Goal: Task Accomplishment & Management: Use online tool/utility

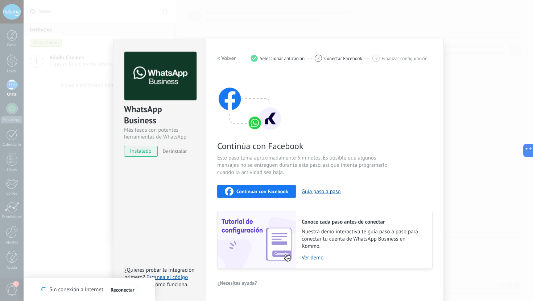
click at [255, 189] on span "Continuar con Facebook" at bounding box center [262, 191] width 52 height 5
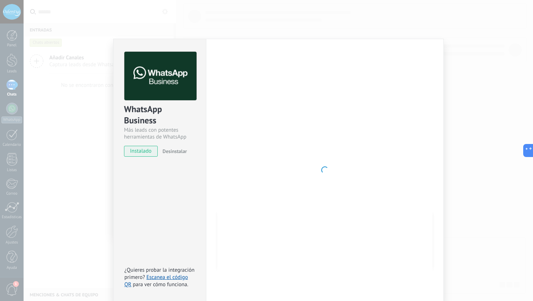
click at [469, 42] on div "WhatsApp Business Más leads con potentes herramientas de WhatsApp instalado Des…" at bounding box center [278, 150] width 509 height 301
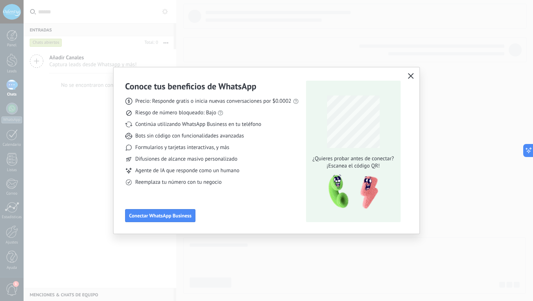
click at [409, 78] on icon "button" at bounding box center [411, 76] width 6 height 6
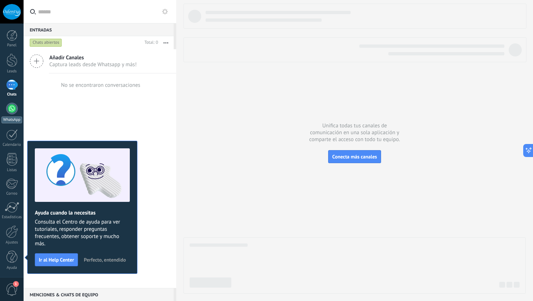
click at [13, 108] on div at bounding box center [12, 109] width 12 height 12
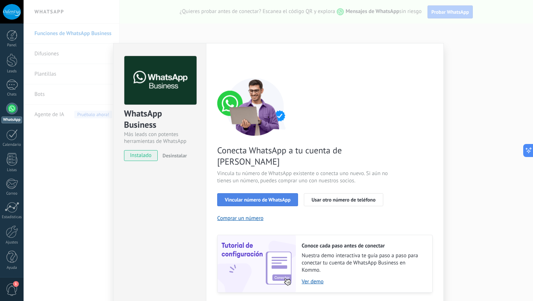
click at [257, 197] on span "Vincular número de WhatsApp" at bounding box center [258, 199] width 66 height 5
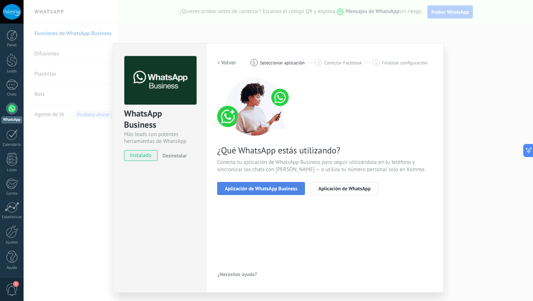
click at [264, 191] on span "Aplicación de WhatsApp Business" at bounding box center [261, 188] width 72 height 5
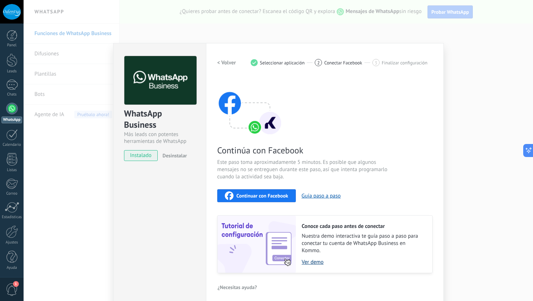
click at [315, 263] on link "Ver demo" at bounding box center [362, 262] width 123 height 7
click at [259, 196] on span "Continuar con Facebook" at bounding box center [262, 195] width 52 height 5
click at [317, 261] on link "Ver demo" at bounding box center [362, 262] width 123 height 7
click at [264, 197] on span "Continuar con Facebook" at bounding box center [262, 195] width 52 height 5
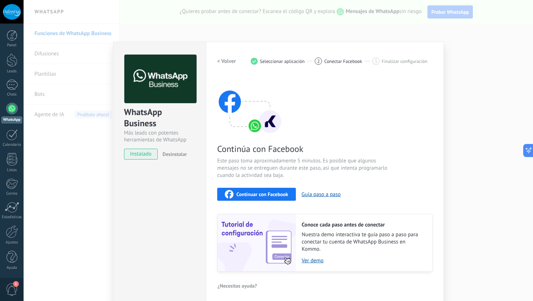
click at [177, 153] on span "Desinstalar" at bounding box center [174, 154] width 24 height 7
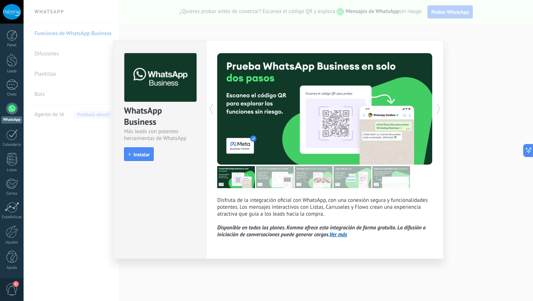
scroll to position [0, 0]
click at [460, 75] on div "WhatsApp Business Más leads con potentes herramientas de WhatsApp install Insta…" at bounding box center [278, 150] width 509 height 301
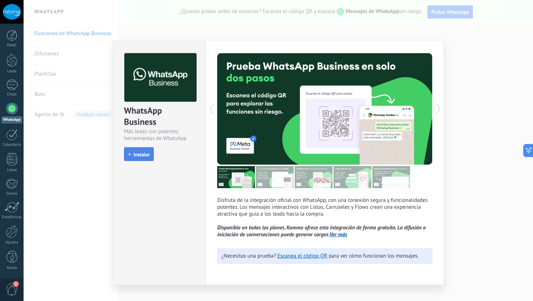
click at [140, 155] on span "Instalar" at bounding box center [141, 154] width 16 height 5
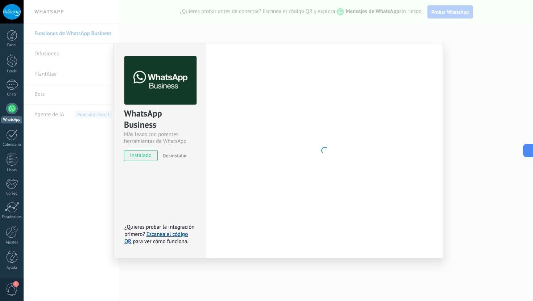
click at [459, 126] on div "WhatsApp Business Más leads con potentes herramientas de WhatsApp instalado Des…" at bounding box center [278, 150] width 509 height 301
click at [168, 156] on span "Desinstalar" at bounding box center [174, 156] width 24 height 7
